Goal: Task Accomplishment & Management: Manage account settings

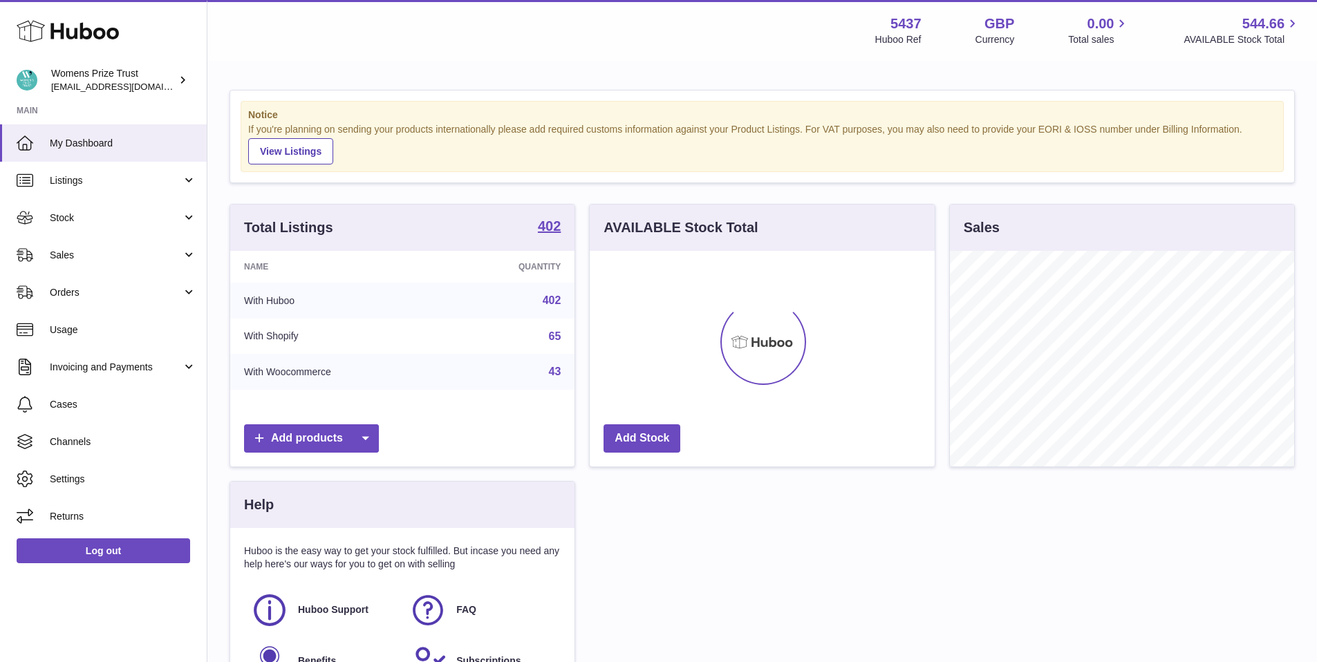
scroll to position [216, 345]
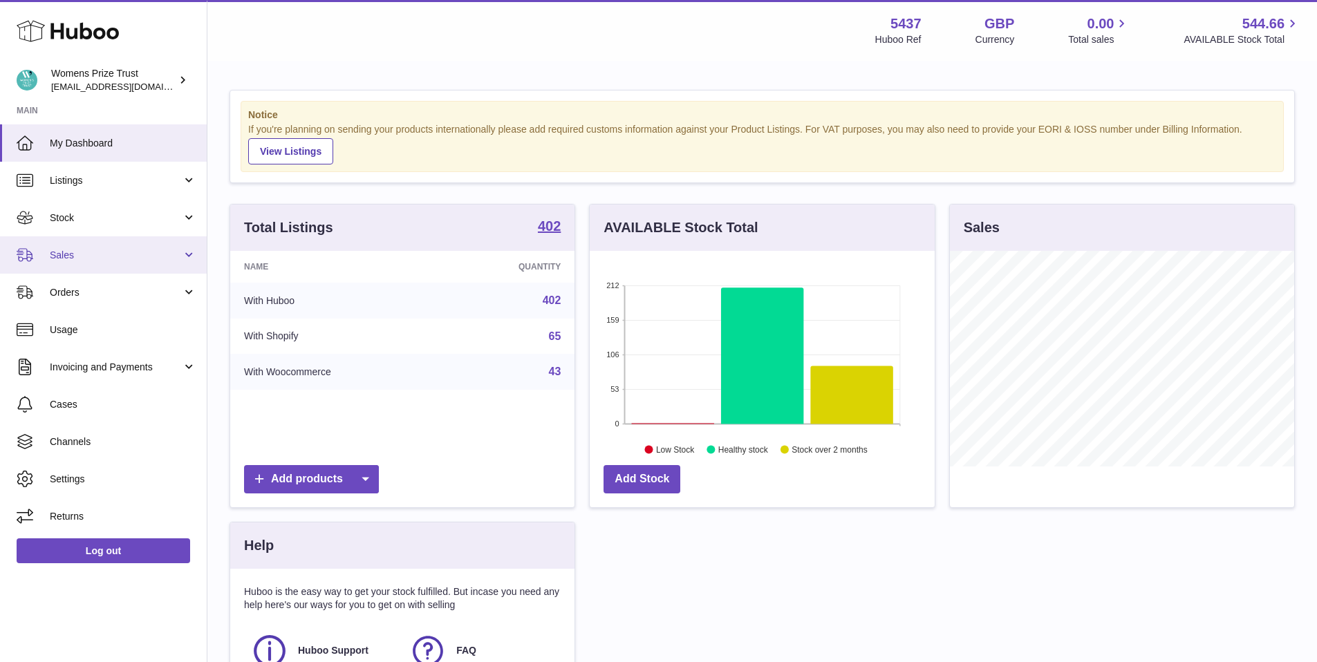
click at [95, 268] on link "Sales" at bounding box center [103, 254] width 207 height 37
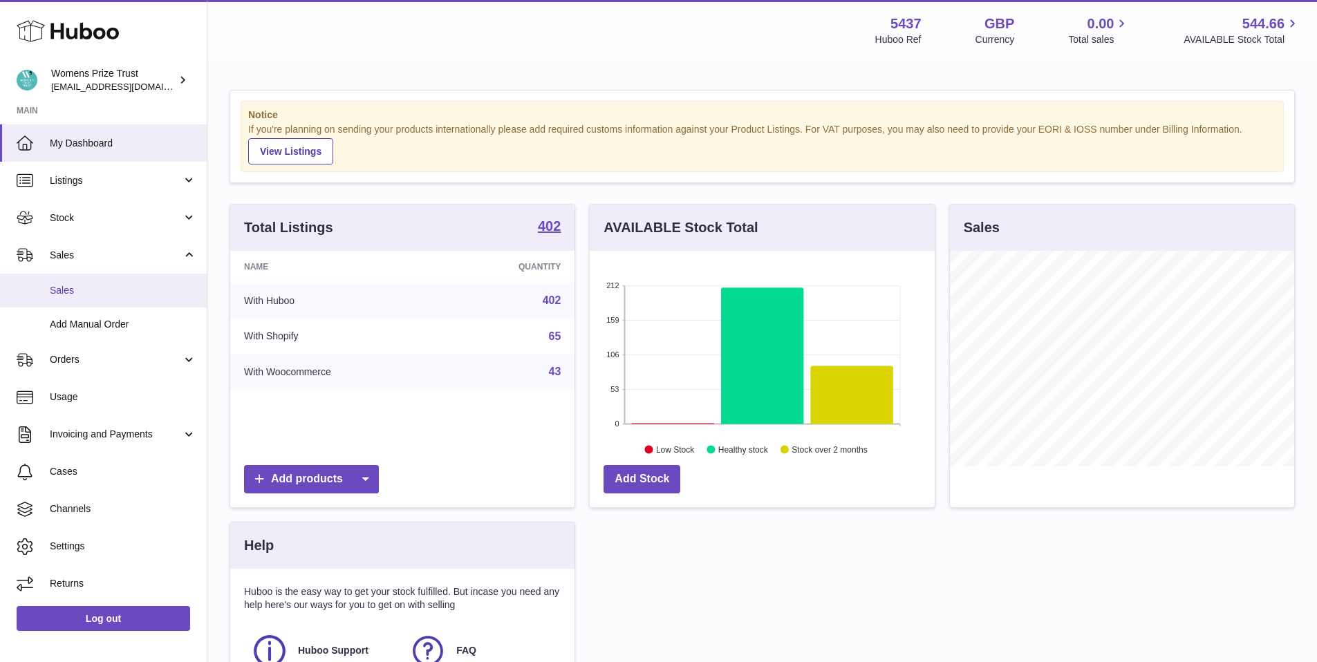
click at [120, 295] on span "Sales" at bounding box center [123, 290] width 147 height 13
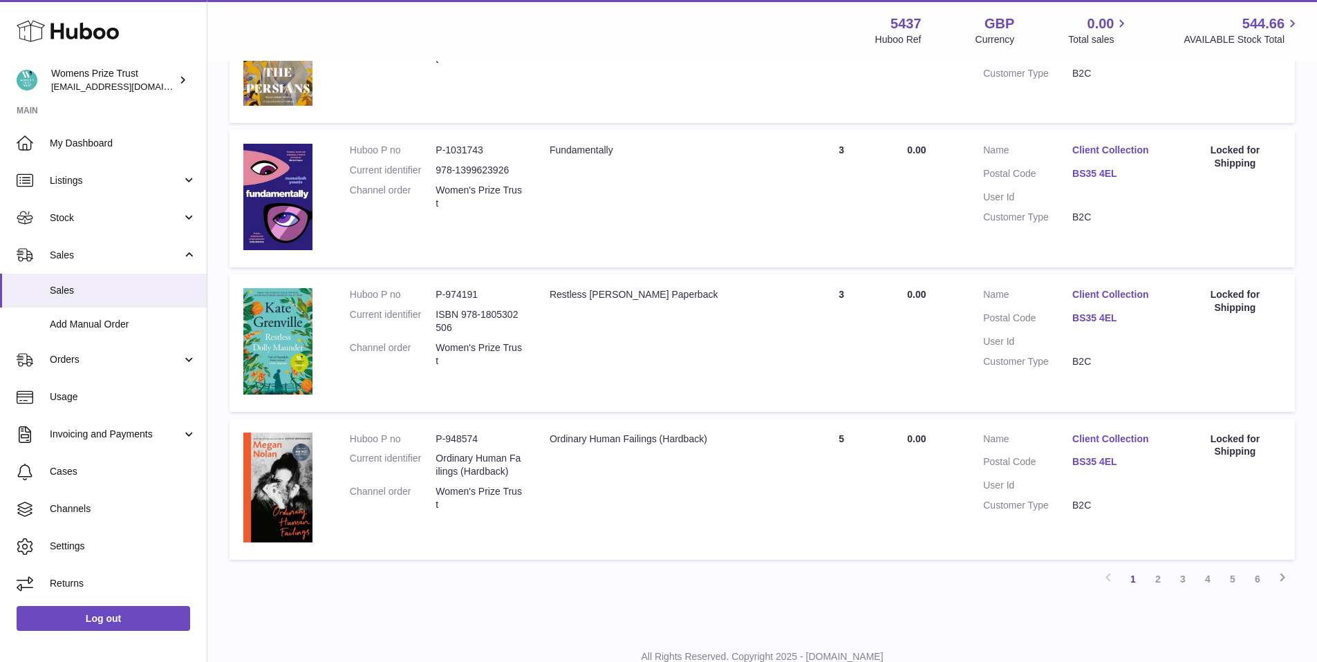
scroll to position [1279, 0]
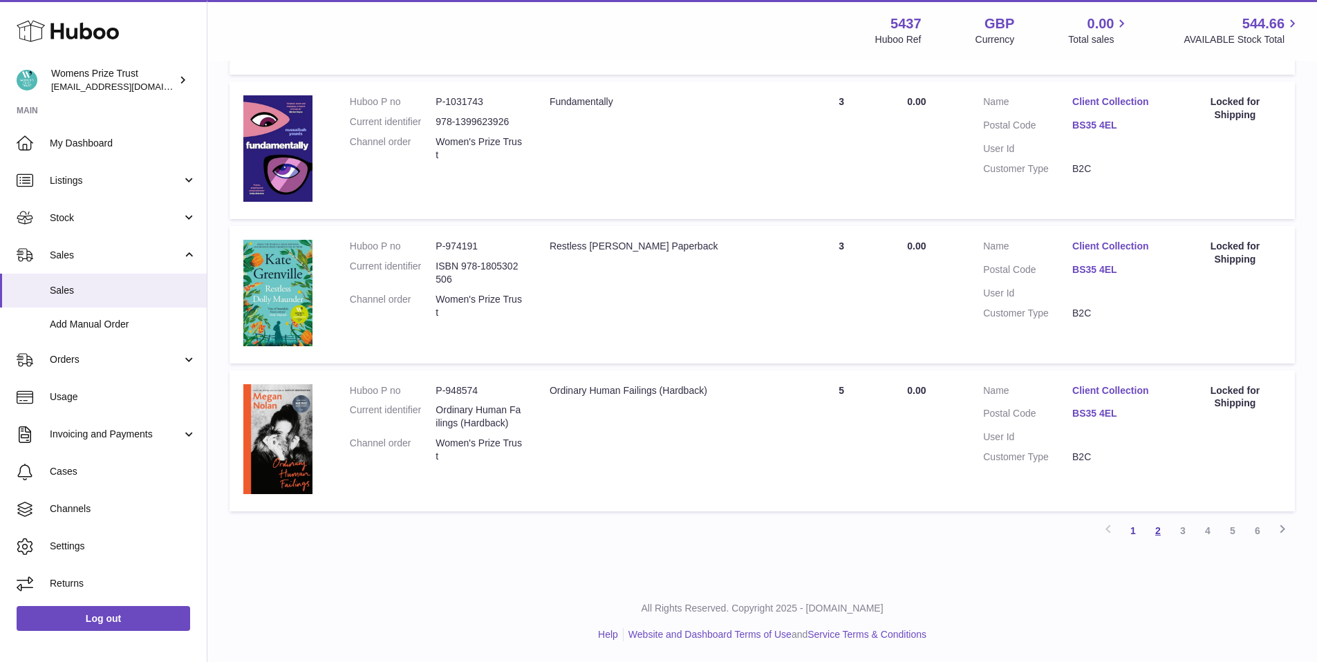
click at [1159, 531] on link "2" at bounding box center [1158, 531] width 25 height 25
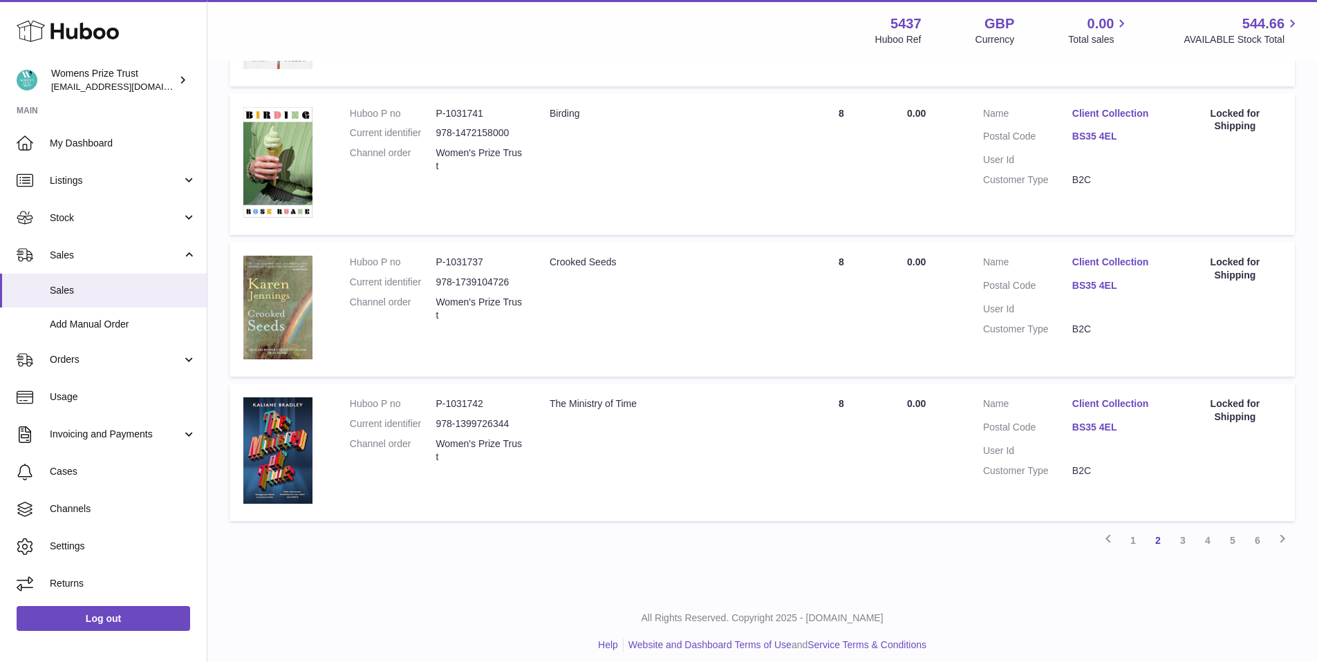
scroll to position [1272, 0]
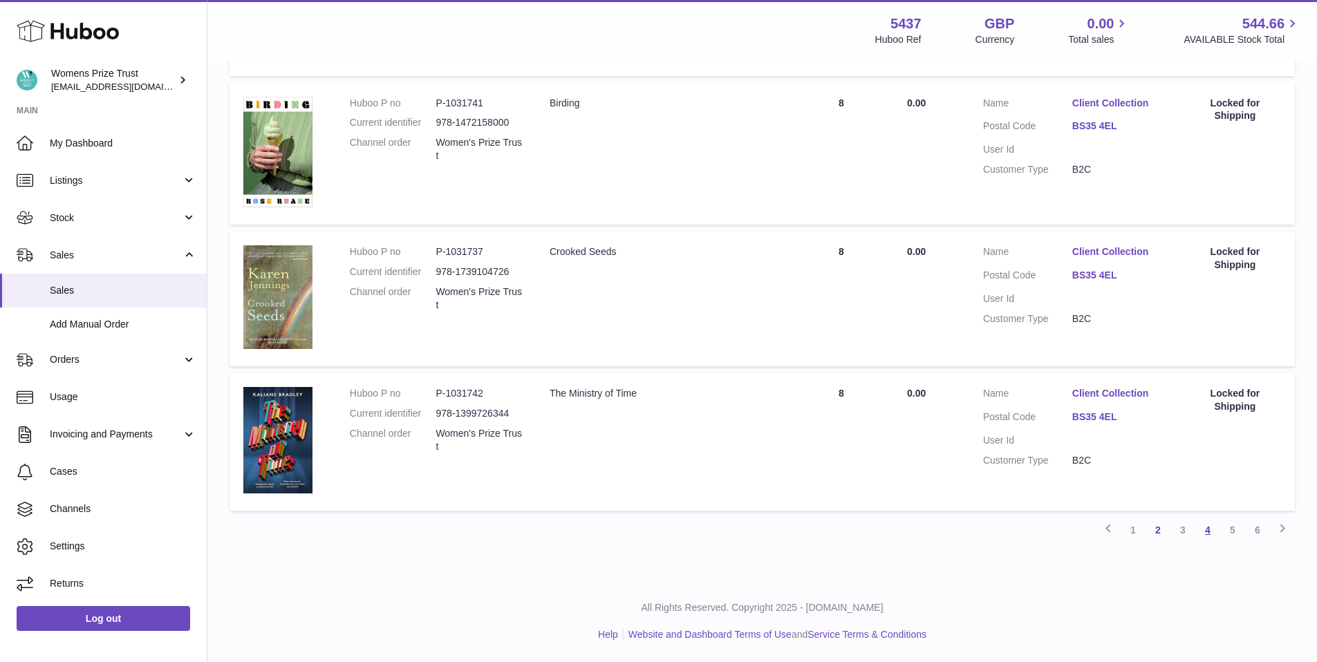
click at [1207, 529] on link "4" at bounding box center [1208, 530] width 25 height 25
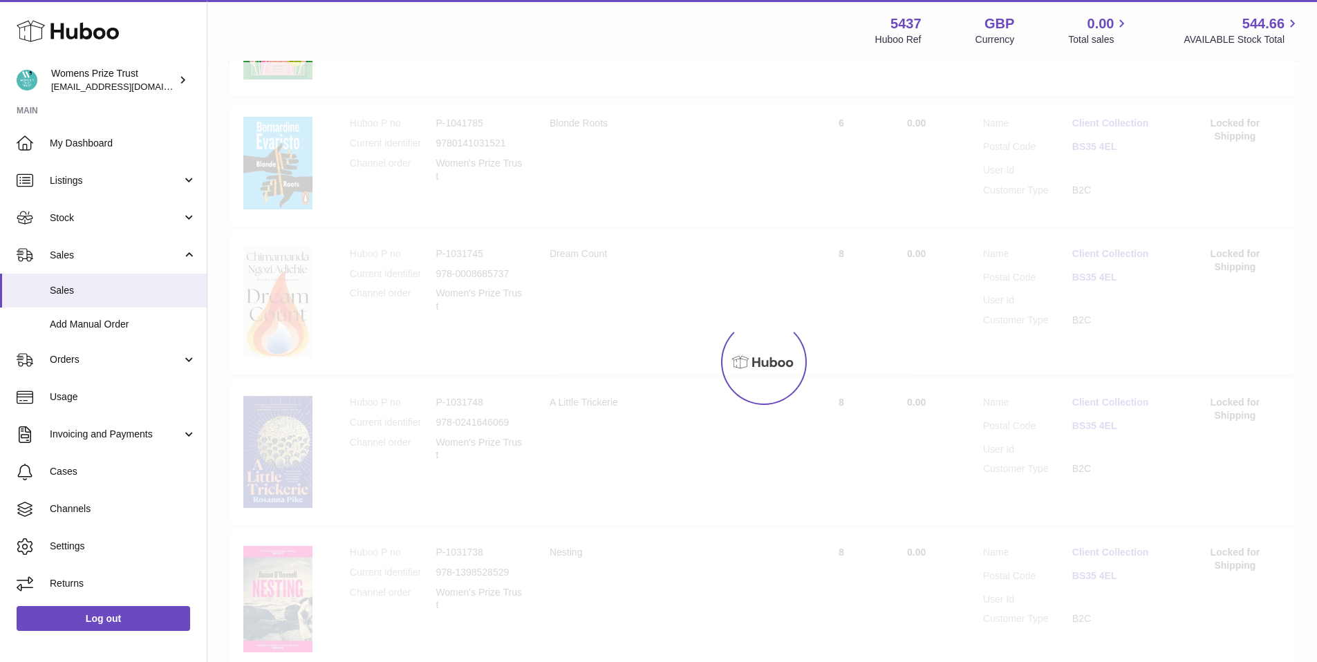
scroll to position [62, 0]
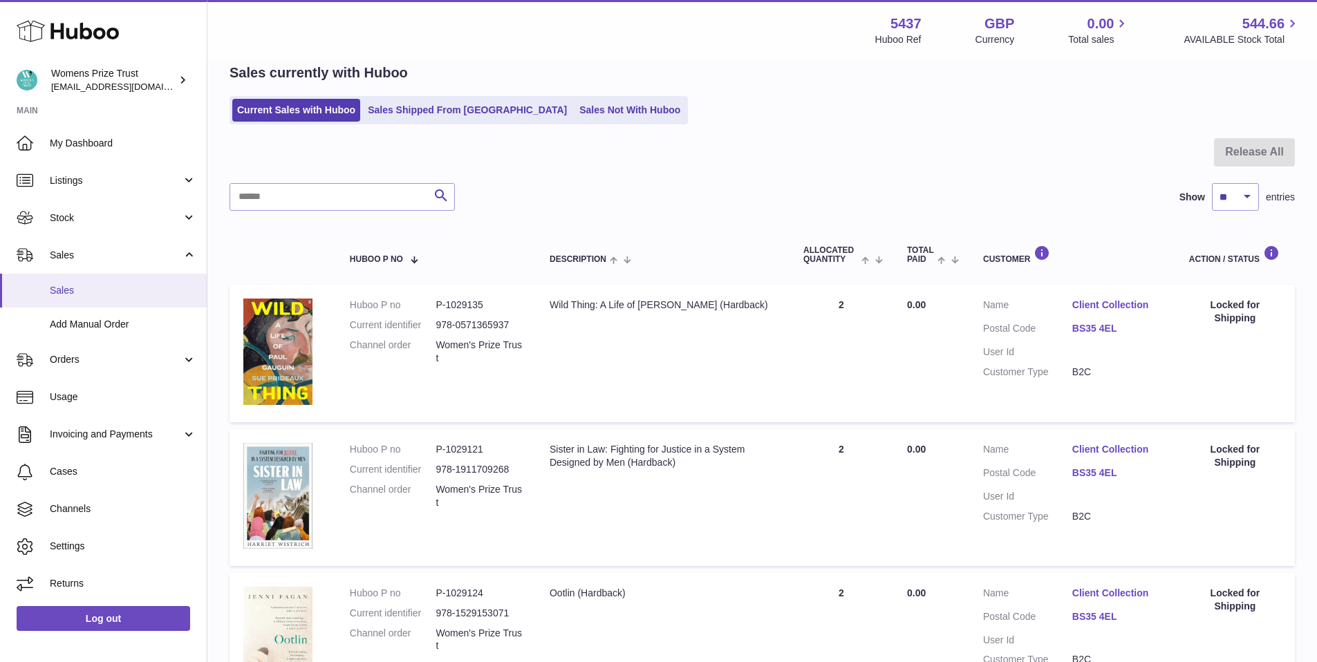
click at [127, 297] on link "Sales" at bounding box center [103, 291] width 207 height 34
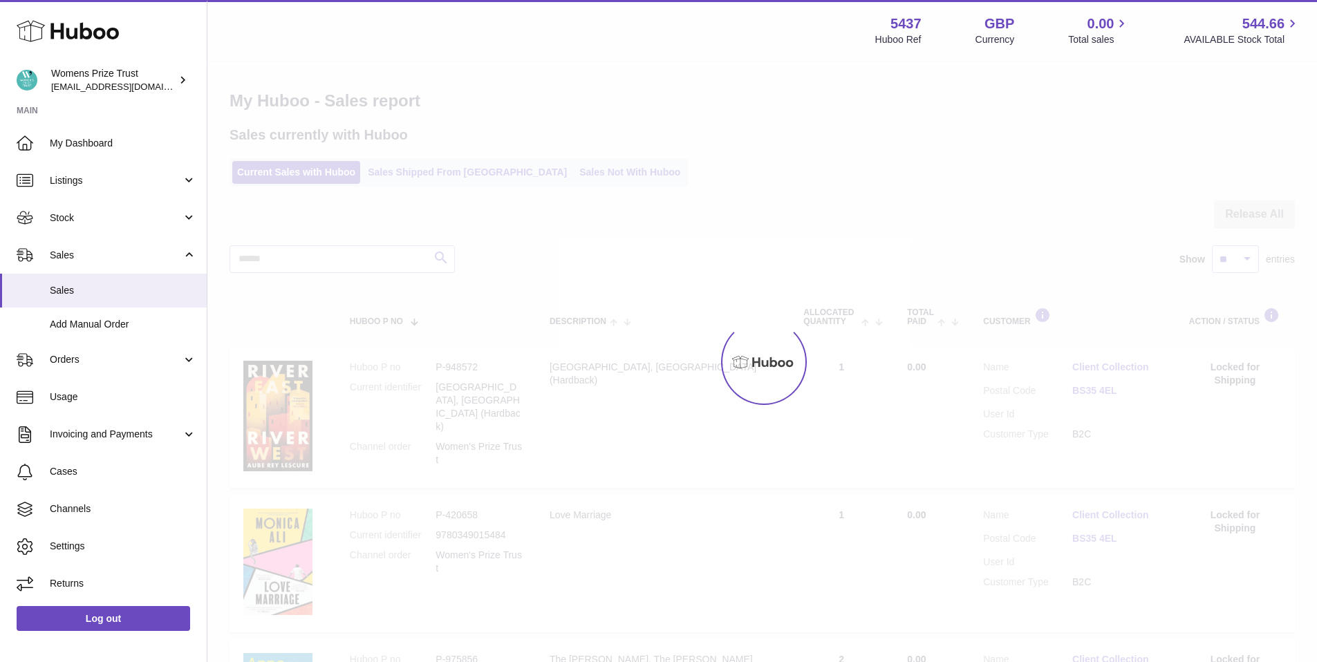
click at [101, 316] on ul "My Dashboard Listings Not with Huboo Listings with Huboo Bundles Stock Stock St…" at bounding box center [103, 363] width 207 height 478
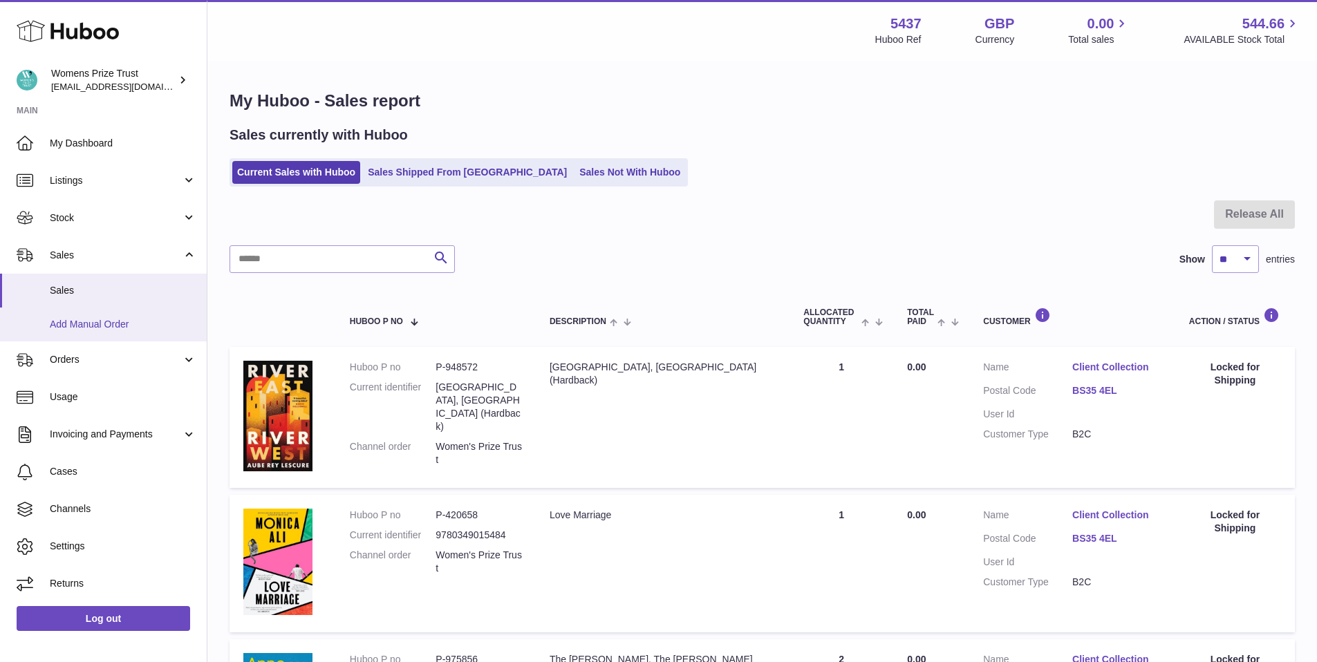
click at [99, 326] on span "Add Manual Order" at bounding box center [123, 324] width 147 height 13
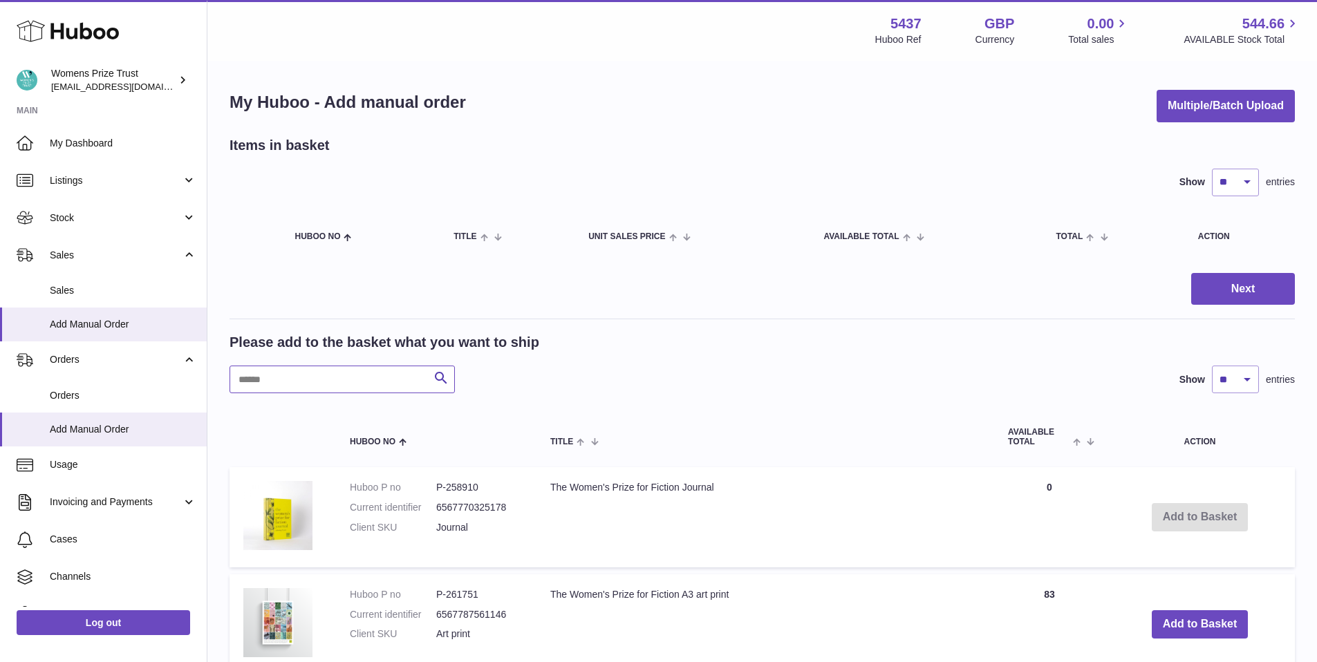
click at [355, 377] on input "text" at bounding box center [342, 380] width 225 height 28
type input "***"
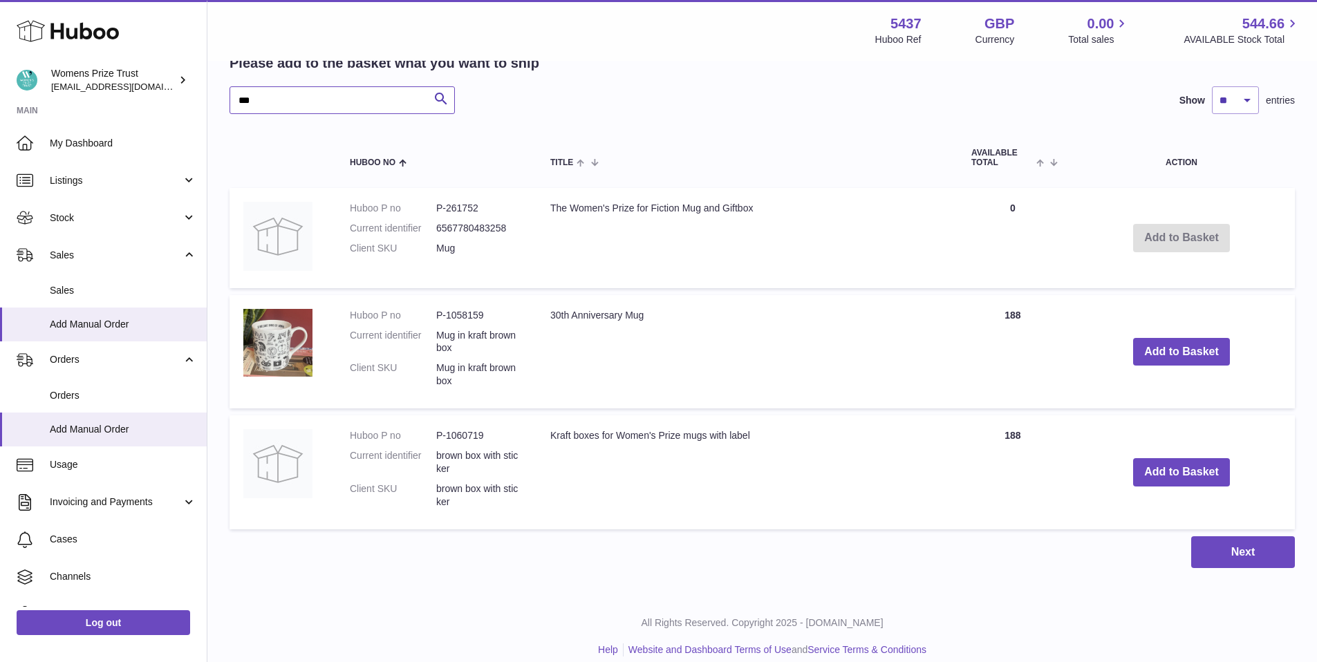
scroll to position [288, 0]
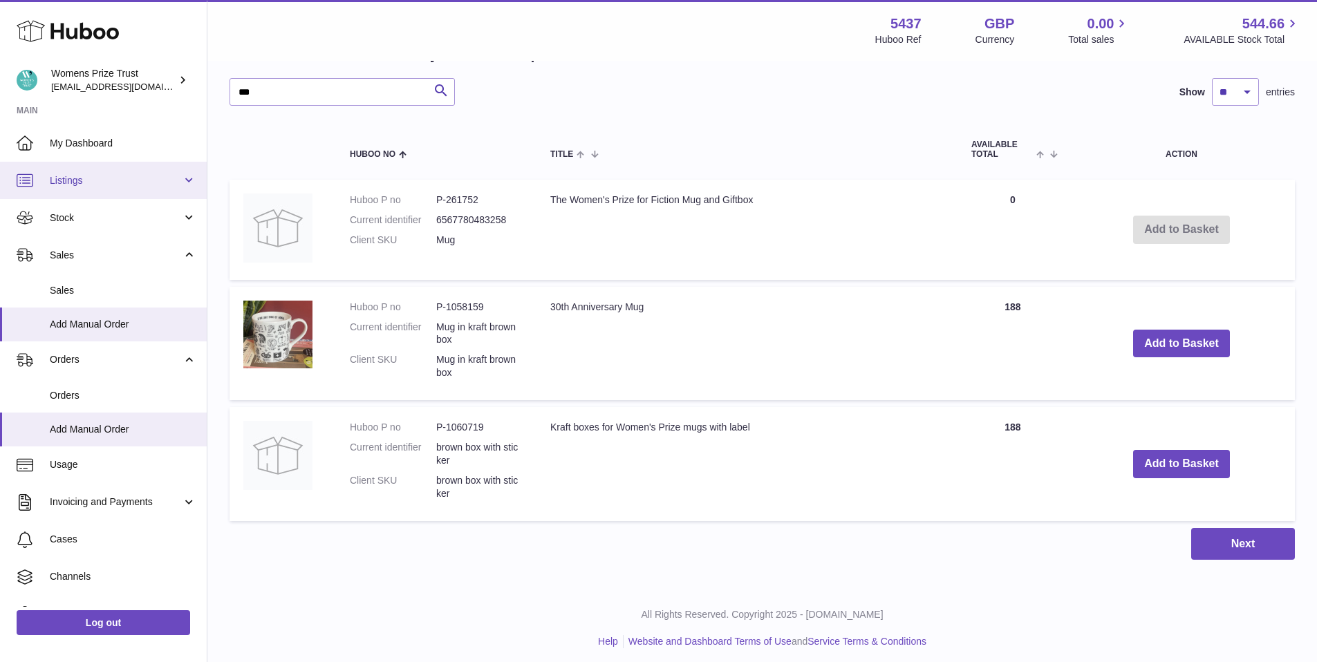
click at [129, 183] on span "Listings" at bounding box center [116, 180] width 132 height 13
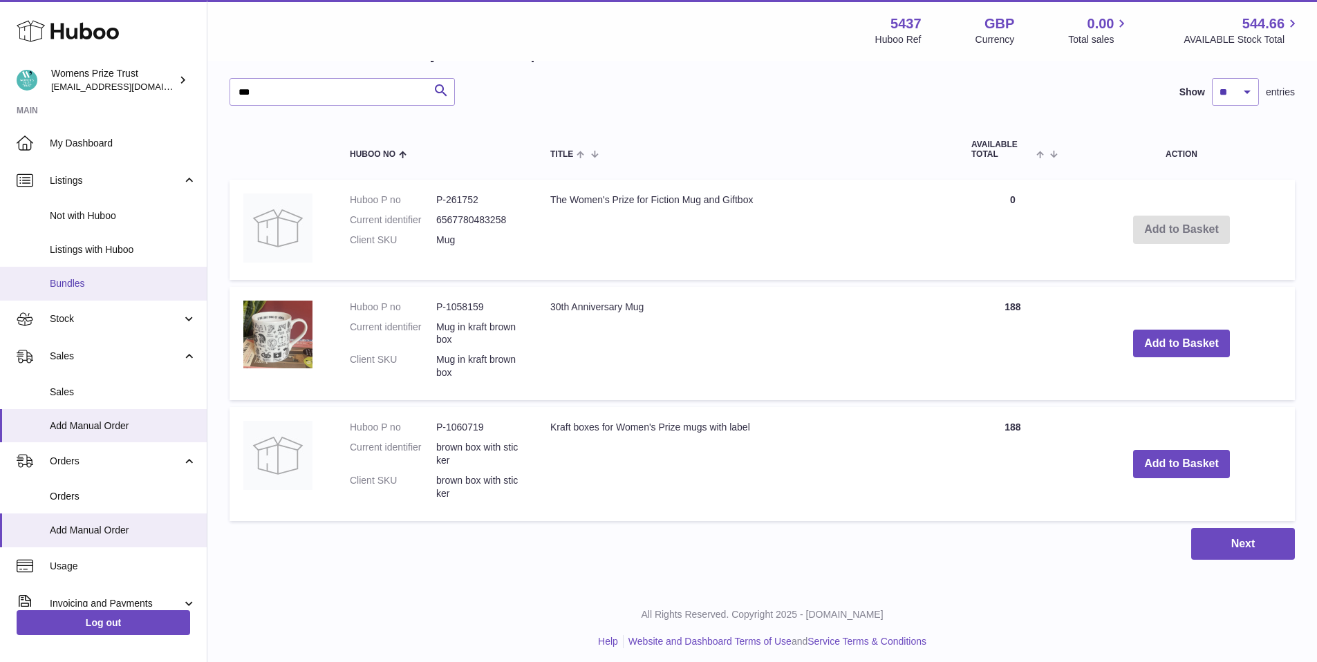
click at [90, 292] on link "Bundles" at bounding box center [103, 284] width 207 height 34
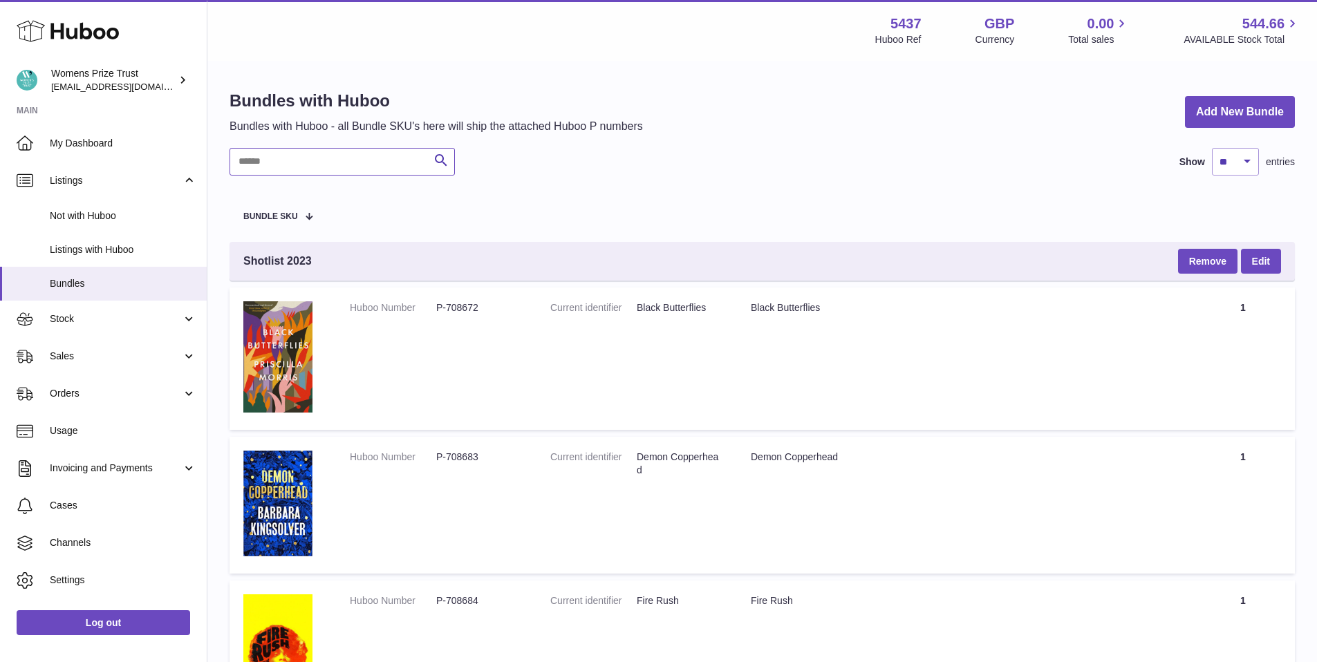
click at [319, 158] on input "text" at bounding box center [342, 162] width 225 height 28
type input "***"
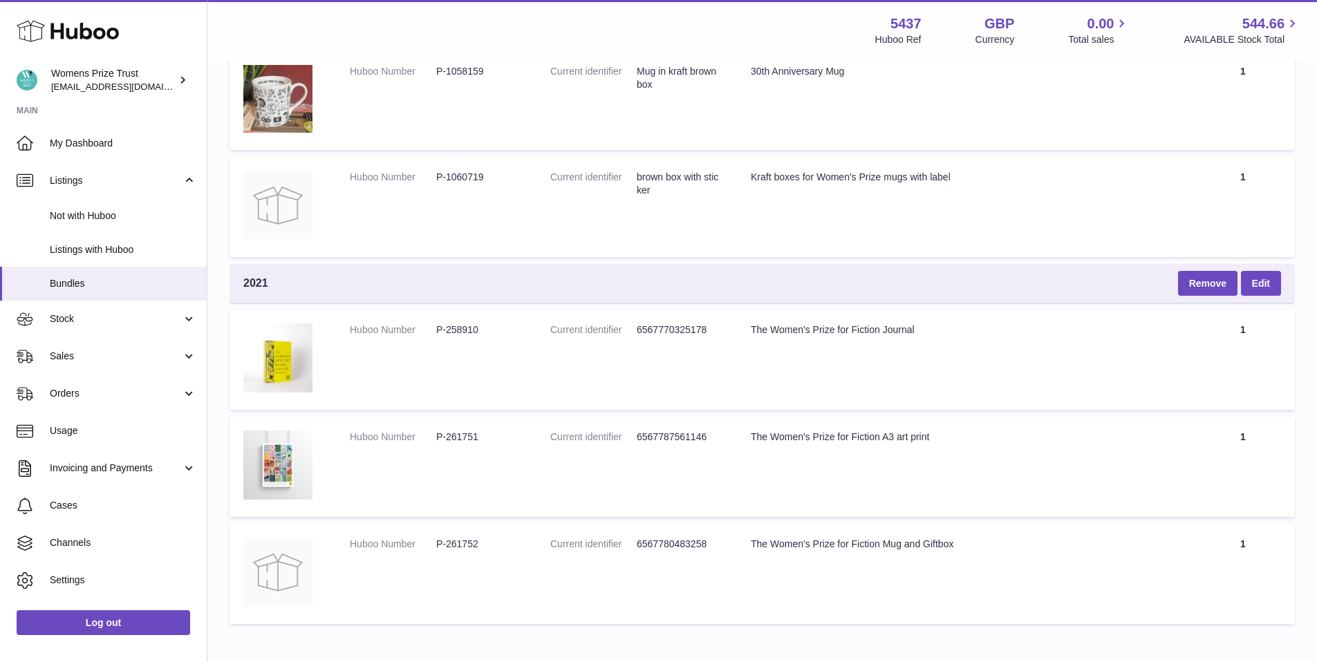
scroll to position [315, 0]
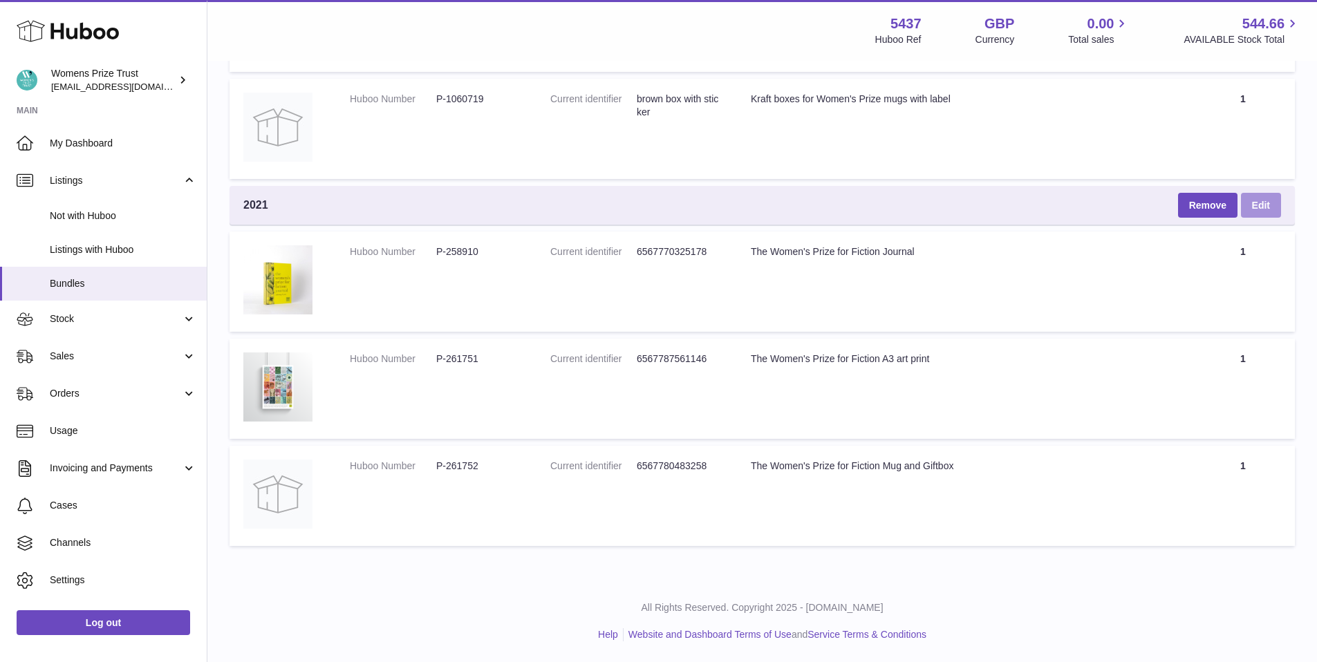
click at [1259, 210] on link "Edit" at bounding box center [1261, 205] width 40 height 25
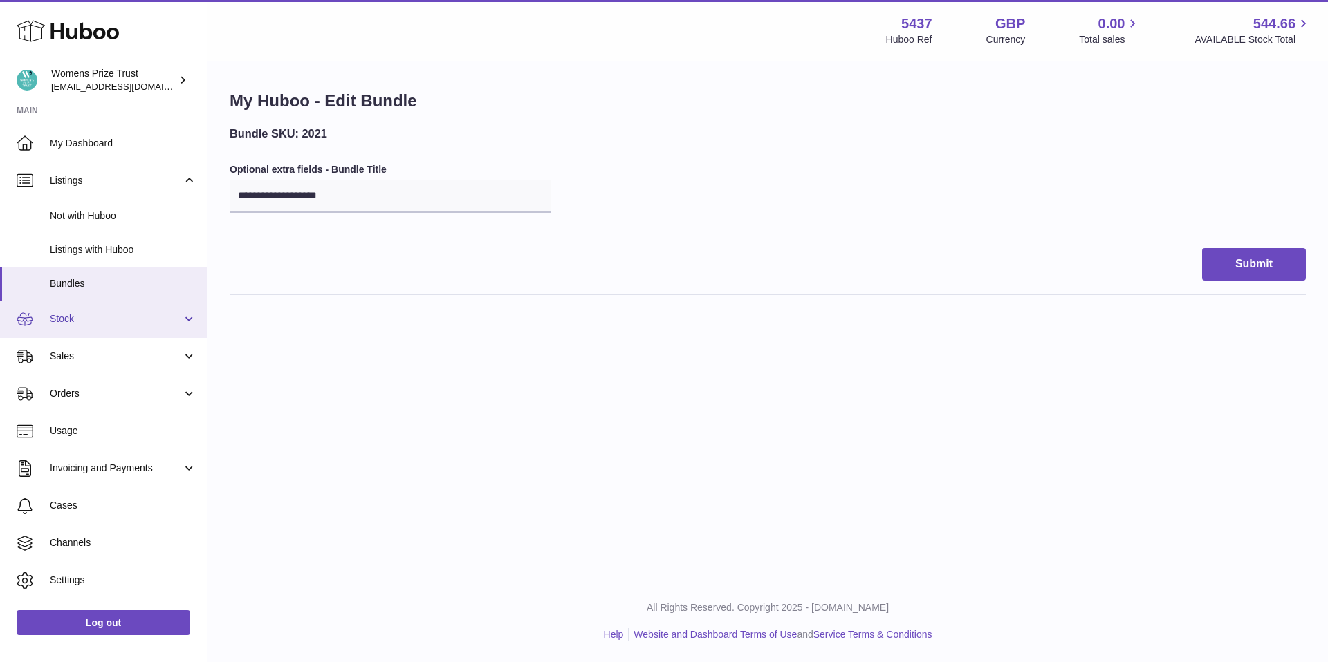
click at [65, 326] on link "Stock" at bounding box center [103, 319] width 207 height 37
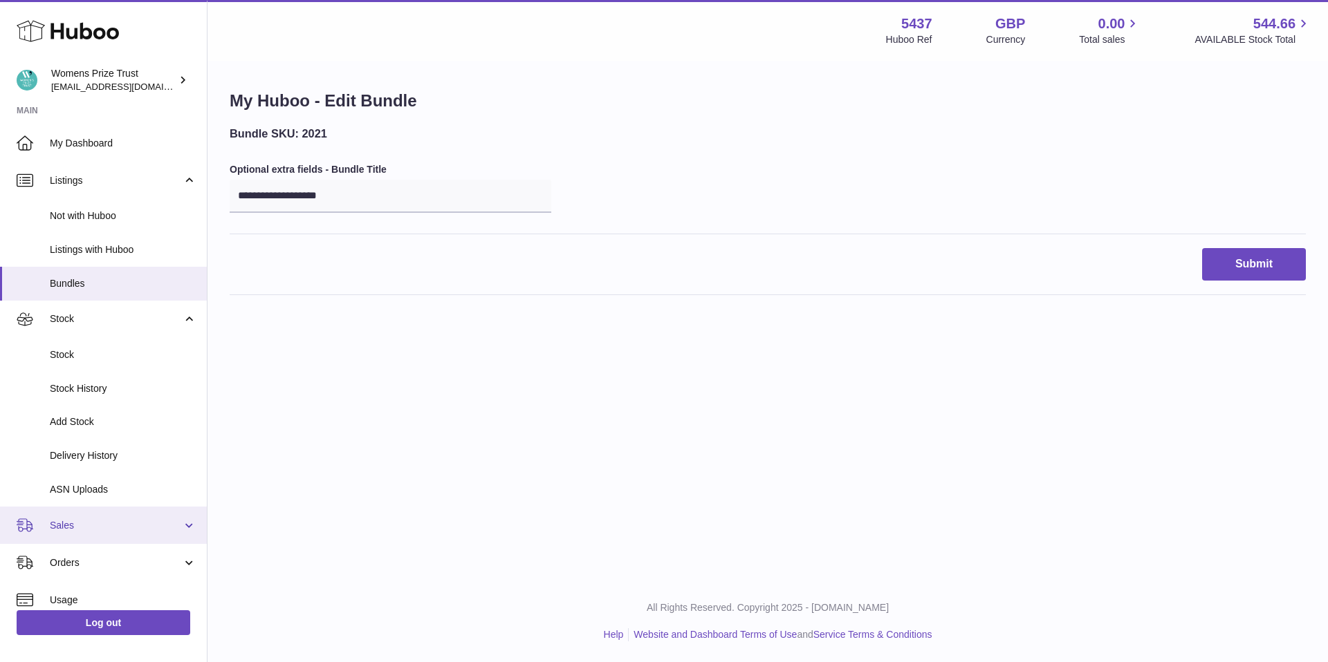
click at [89, 521] on span "Sales" at bounding box center [116, 525] width 132 height 13
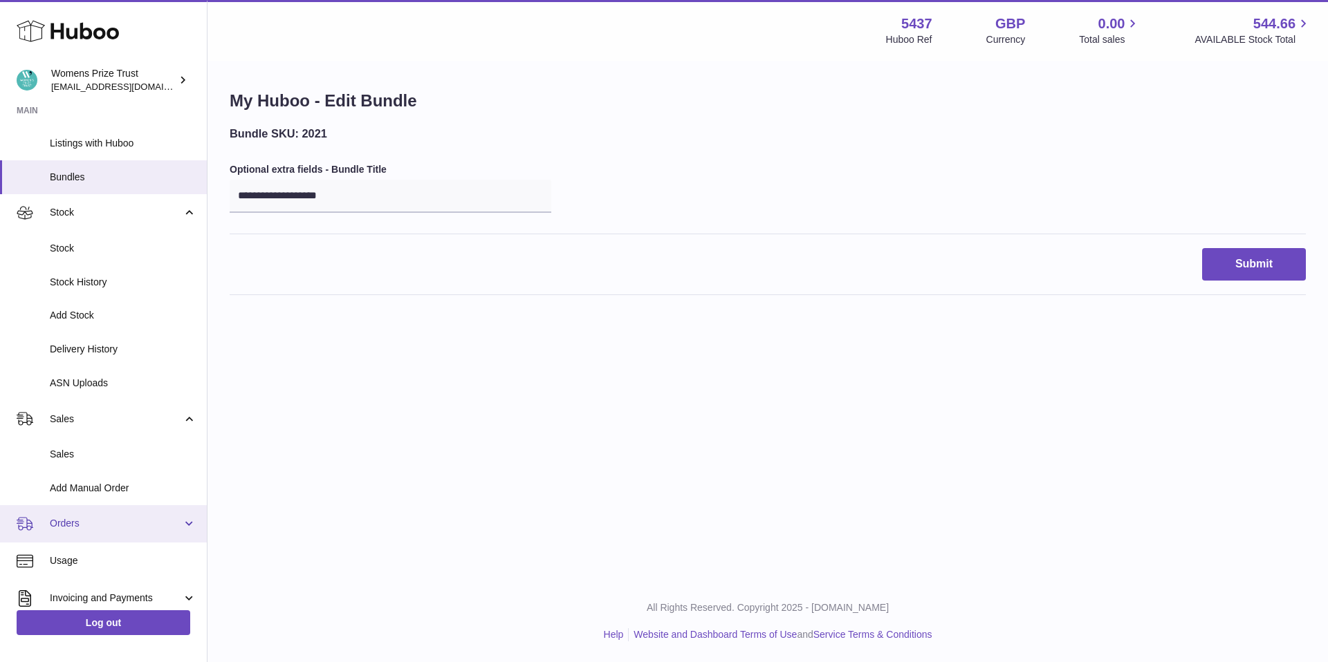
scroll to position [122, 0]
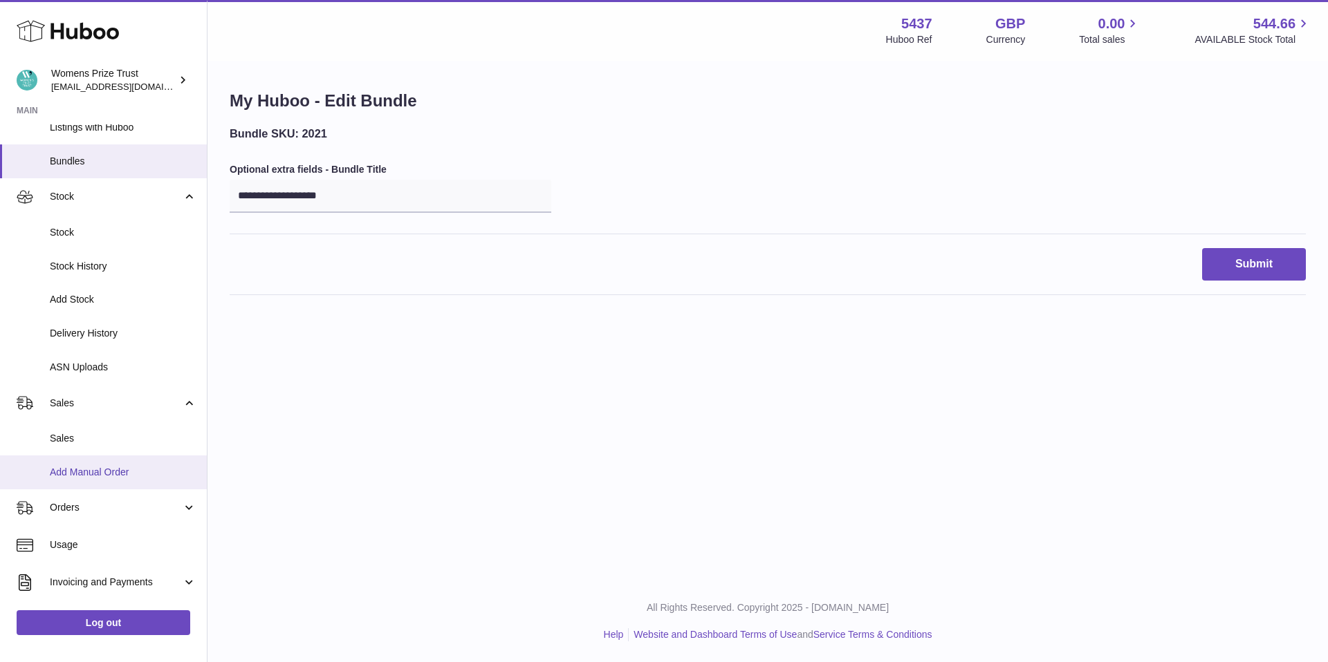
click at [69, 466] on span "Add Manual Order" at bounding box center [123, 472] width 147 height 13
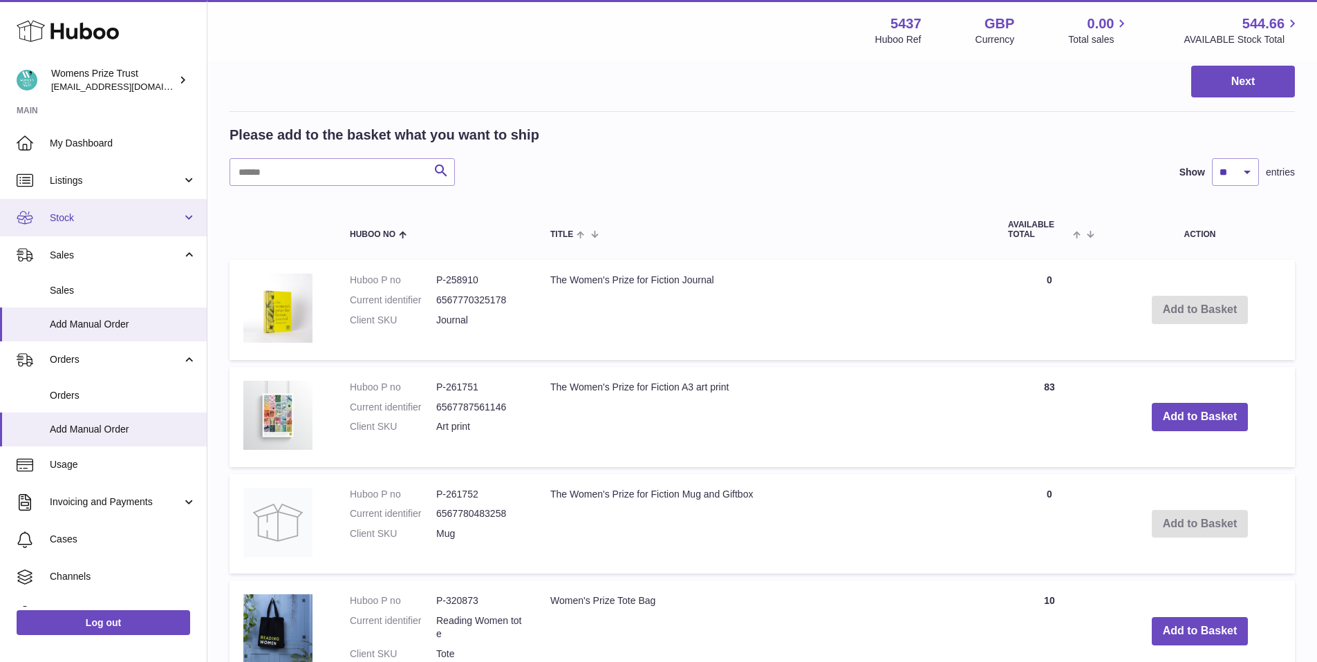
click at [142, 217] on span "Stock" at bounding box center [116, 218] width 132 height 13
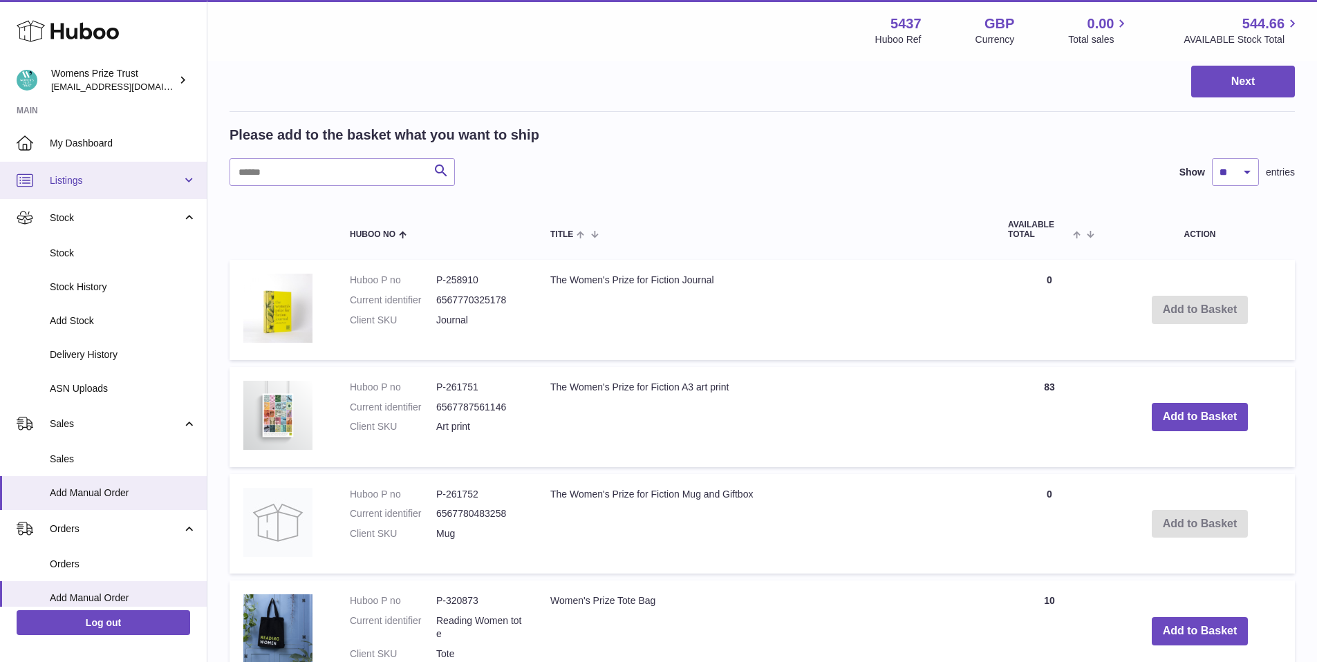
click at [80, 188] on link "Listings" at bounding box center [103, 180] width 207 height 37
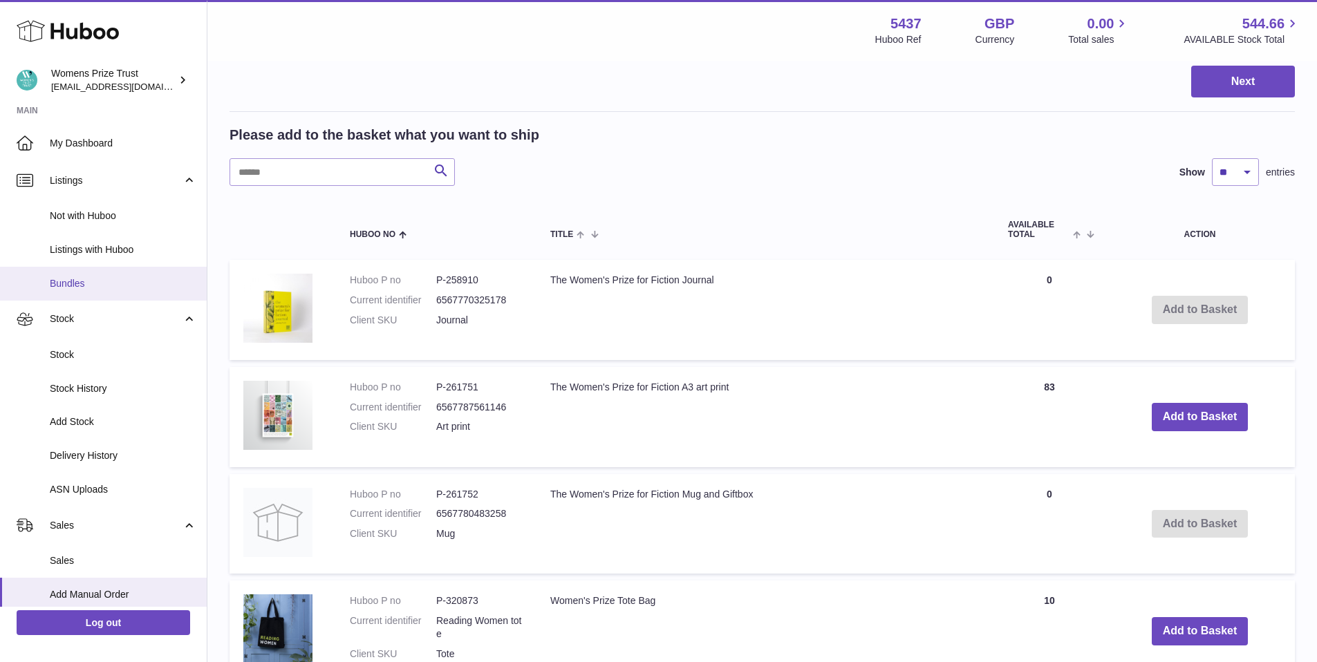
click at [110, 277] on span "Bundles" at bounding box center [123, 283] width 147 height 13
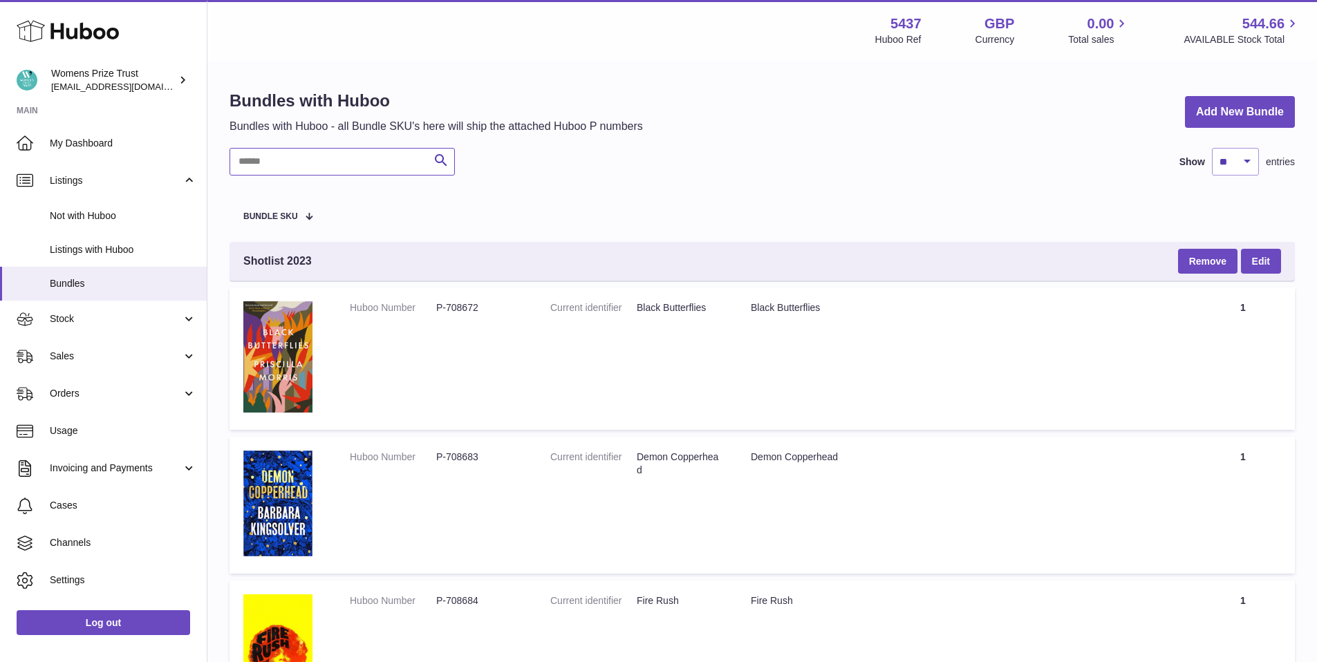
click at [306, 166] on input "text" at bounding box center [342, 162] width 225 height 28
type input "***"
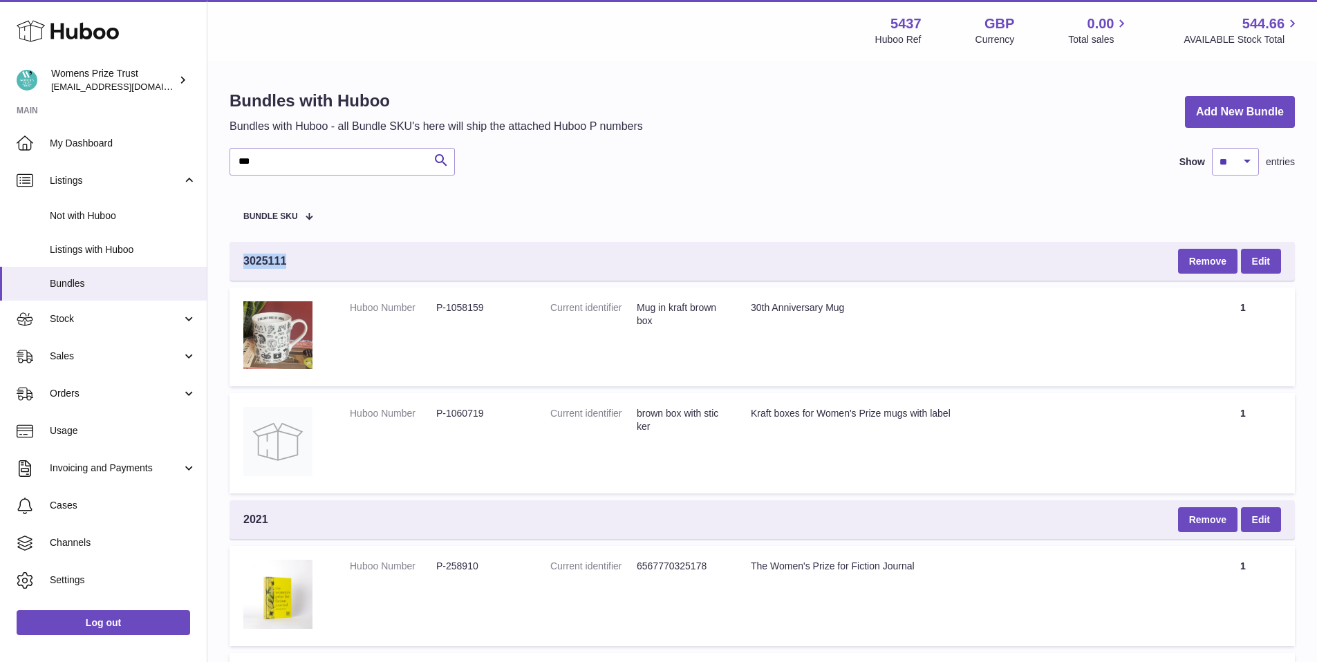
drag, startPoint x: 295, startPoint y: 259, endPoint x: 259, endPoint y: 258, distance: 35.3
click at [234, 258] on div "3025111 Remove Edit" at bounding box center [763, 261] width 1066 height 39
copy span "3025111"
click at [68, 503] on span "Cases" at bounding box center [123, 505] width 147 height 13
